Goal: Task Accomplishment & Management: Manage account settings

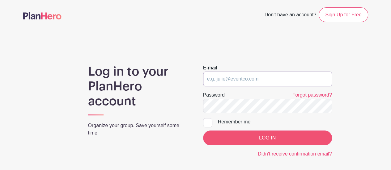
type input "[PERSON_NAME][EMAIL_ADDRESS][DOMAIN_NAME]"
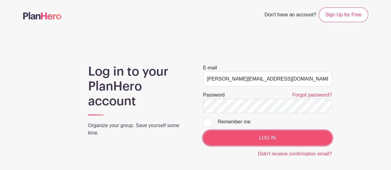
click at [234, 137] on input "LOG IN" at bounding box center [267, 138] width 129 height 15
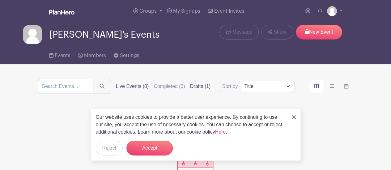
click at [202, 88] on label "Drafts (1)" at bounding box center [200, 86] width 21 height 7
click at [0, 0] on input "Drafts (1)" at bounding box center [0, 0] width 0 height 0
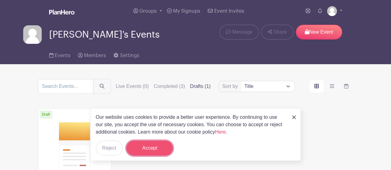
click at [160, 150] on button "Accept" at bounding box center [149, 148] width 46 height 15
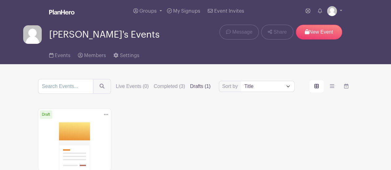
scroll to position [93, 0]
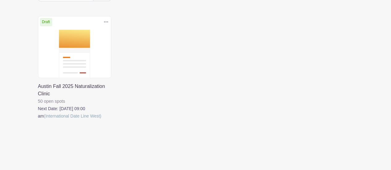
click at [38, 120] on link at bounding box center [38, 120] width 0 height 0
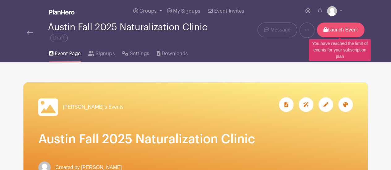
click at [341, 29] on p "Launch Event" at bounding box center [341, 30] width 48 height 15
click at [347, 29] on p "Launch Event" at bounding box center [341, 30] width 48 height 15
click at [327, 31] on p "Launch Event" at bounding box center [341, 30] width 48 height 15
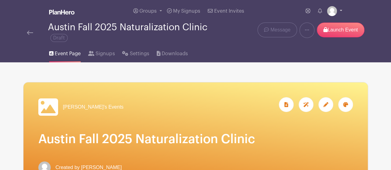
click at [332, 11] on img at bounding box center [332, 11] width 10 height 10
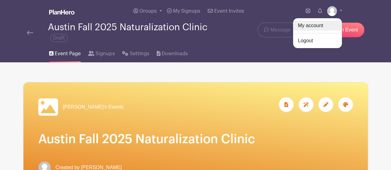
click at [326, 24] on link "My account" at bounding box center [317, 26] width 49 height 10
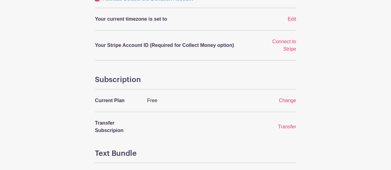
scroll to position [247, 0]
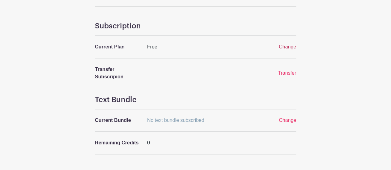
click at [287, 44] on span "Change" at bounding box center [287, 46] width 17 height 5
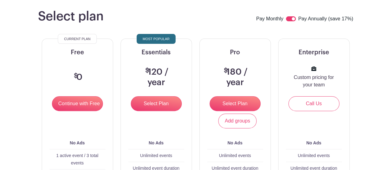
scroll to position [27, 0]
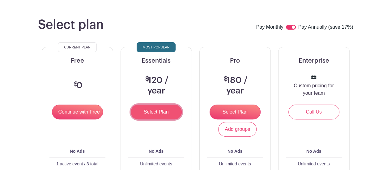
click at [168, 114] on input "Select Plan" at bounding box center [156, 112] width 51 height 15
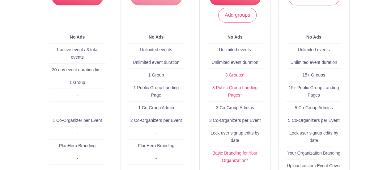
scroll to position [151, 0]
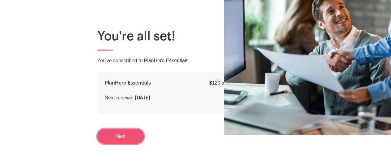
click at [129, 142] on link "Next" at bounding box center [120, 136] width 46 height 15
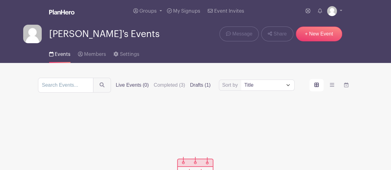
click at [200, 87] on label "Drafts (1)" at bounding box center [200, 85] width 21 height 7
click at [0, 0] on input "Drafts (1)" at bounding box center [0, 0] width 0 height 0
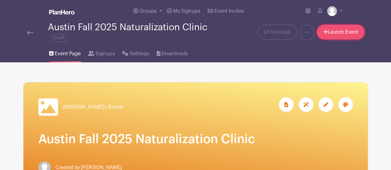
click at [323, 31] on icon at bounding box center [325, 31] width 4 height 5
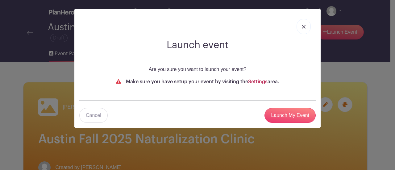
click at [258, 82] on link "Settings" at bounding box center [257, 81] width 19 height 5
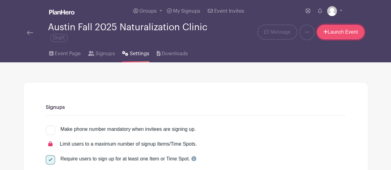
click at [330, 29] on link "Launch Event" at bounding box center [341, 32] width 48 height 15
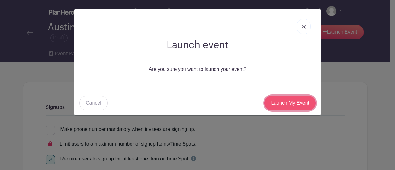
click at [308, 105] on input "Launch My Event" at bounding box center [290, 103] width 51 height 15
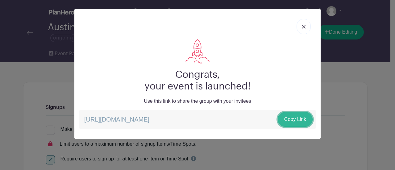
click at [305, 121] on link "Copy Link" at bounding box center [295, 119] width 35 height 15
click at [302, 27] on img at bounding box center [304, 27] width 4 height 4
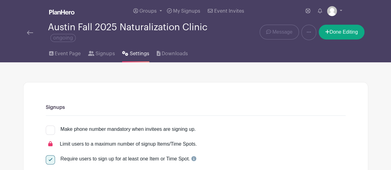
click at [28, 32] on img at bounding box center [30, 33] width 6 height 4
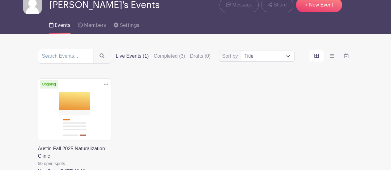
scroll to position [62, 0]
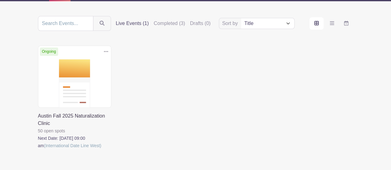
click at [38, 150] on link at bounding box center [38, 150] width 0 height 0
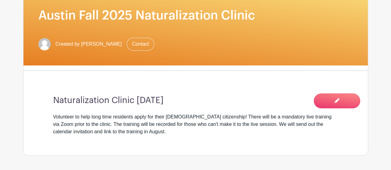
scroll to position [124, 0]
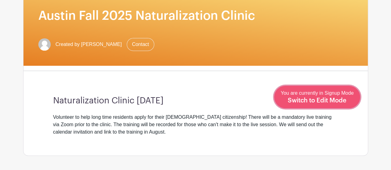
click at [341, 103] on span "Switch to Edit Mode" at bounding box center [317, 101] width 59 height 6
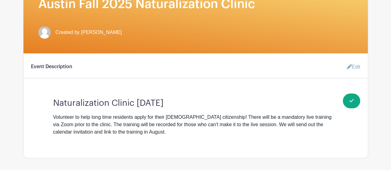
scroll to position [185, 0]
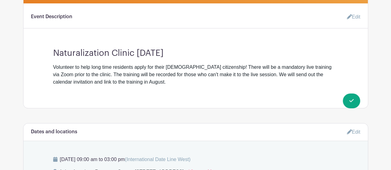
click at [98, 82] on div "Volunteer to help long time residents apply for their [DEMOGRAPHIC_DATA] citize…" at bounding box center [195, 75] width 285 height 22
click at [351, 14] on link "Edit" at bounding box center [351, 17] width 19 height 12
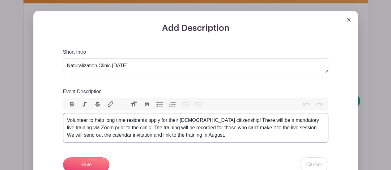
click at [171, 136] on div "Volunteer to help long time residents apply for their [DEMOGRAPHIC_DATA] citize…" at bounding box center [195, 128] width 257 height 22
type trix-editor "<div>Volunteer to help long time residents apply for their [DEMOGRAPHIC_DATA] c…"
click at [104, 162] on input "Save" at bounding box center [86, 165] width 46 height 15
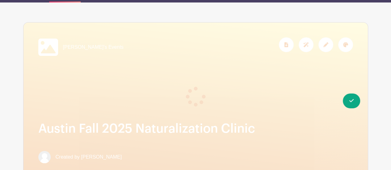
scroll to position [0, 0]
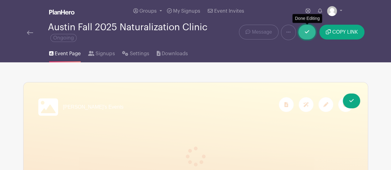
click at [306, 32] on icon at bounding box center [307, 31] width 4 height 5
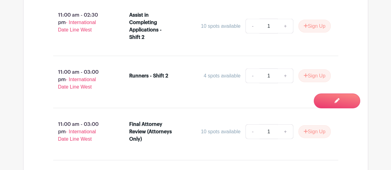
scroll to position [587, 0]
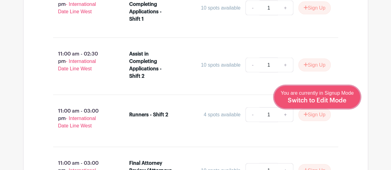
click at [333, 101] on span "Switch to Edit Mode" at bounding box center [317, 101] width 59 height 6
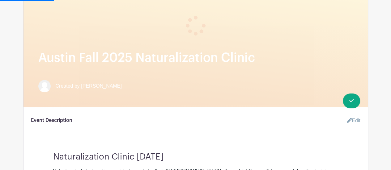
scroll to position [185, 0]
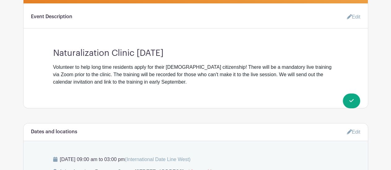
click at [356, 16] on link "Edit" at bounding box center [351, 17] width 19 height 12
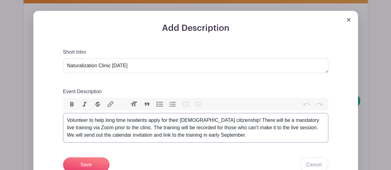
click at [205, 137] on div "Volunteer to help long time residents apply for their [DEMOGRAPHIC_DATA] citize…" at bounding box center [195, 128] width 257 height 22
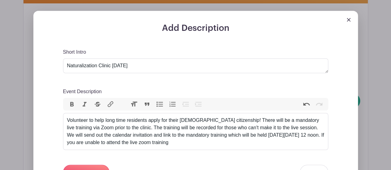
click at [168, 165] on div "Save Cancel" at bounding box center [195, 172] width 265 height 15
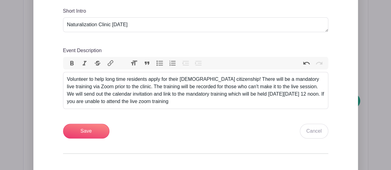
scroll to position [211, 0]
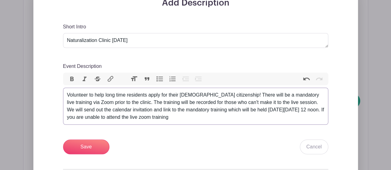
click at [178, 119] on div "Volunteer to help long time residents apply for their [DEMOGRAPHIC_DATA] citize…" at bounding box center [195, 106] width 257 height 30
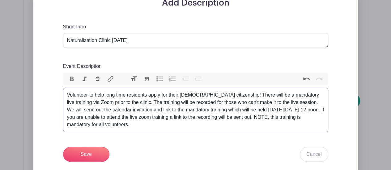
type trix-editor "<div>Volunteer to help long time residents apply for their [DEMOGRAPHIC_DATA] c…"
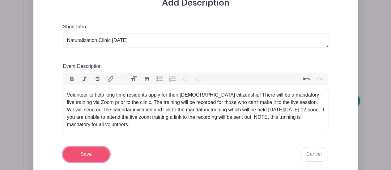
click at [95, 154] on input "Save" at bounding box center [86, 154] width 46 height 15
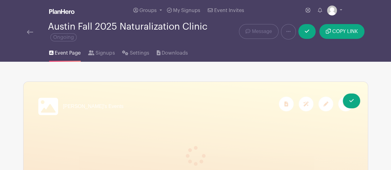
scroll to position [0, 0]
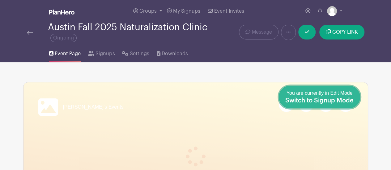
click at [354, 103] on link "Done Editing You are currently in Edit Mode Switch to Signup Mode" at bounding box center [319, 97] width 81 height 23
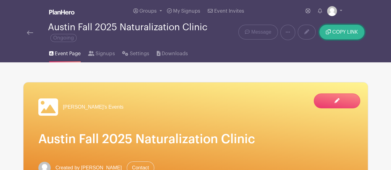
click at [334, 31] on span "COPY LINK" at bounding box center [345, 32] width 26 height 5
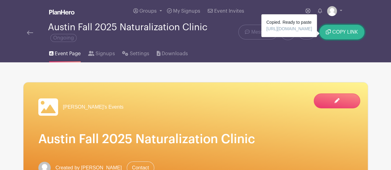
click at [353, 32] on span "COPY LINK" at bounding box center [345, 32] width 26 height 5
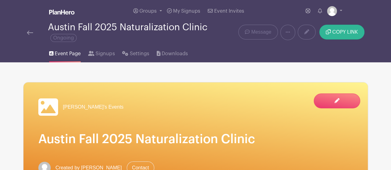
drag, startPoint x: 378, startPoint y: 21, endPoint x: 355, endPoint y: 36, distance: 27.1
click at [378, 21] on nav "Groups All Groups Edna's Events My Signups Event Invites My account Logout Aust…" at bounding box center [195, 31] width 391 height 62
click at [349, 29] on button "COPY LINK" at bounding box center [341, 32] width 45 height 15
drag, startPoint x: 348, startPoint y: 163, endPoint x: 345, endPoint y: 161, distance: 3.7
click at [348, 163] on div "Created by [PERSON_NAME] Contact" at bounding box center [195, 168] width 314 height 13
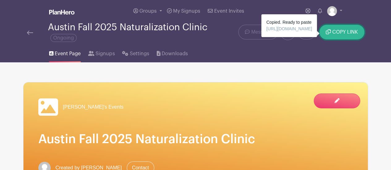
click at [333, 30] on span "COPY LINK" at bounding box center [345, 32] width 26 height 5
click at [285, 31] on span "[URL][DOMAIN_NAME]" at bounding box center [289, 28] width 46 height 5
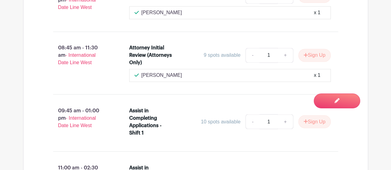
scroll to position [494, 0]
